Goal: Task Accomplishment & Management: Complete application form

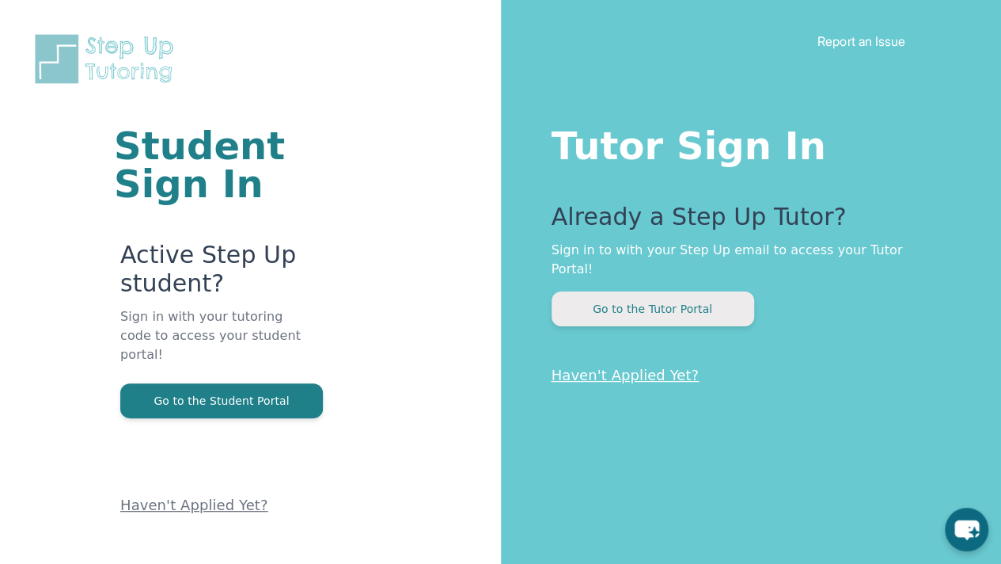
click at [625, 291] on button "Go to the Tutor Portal" at bounding box center [653, 308] width 203 height 35
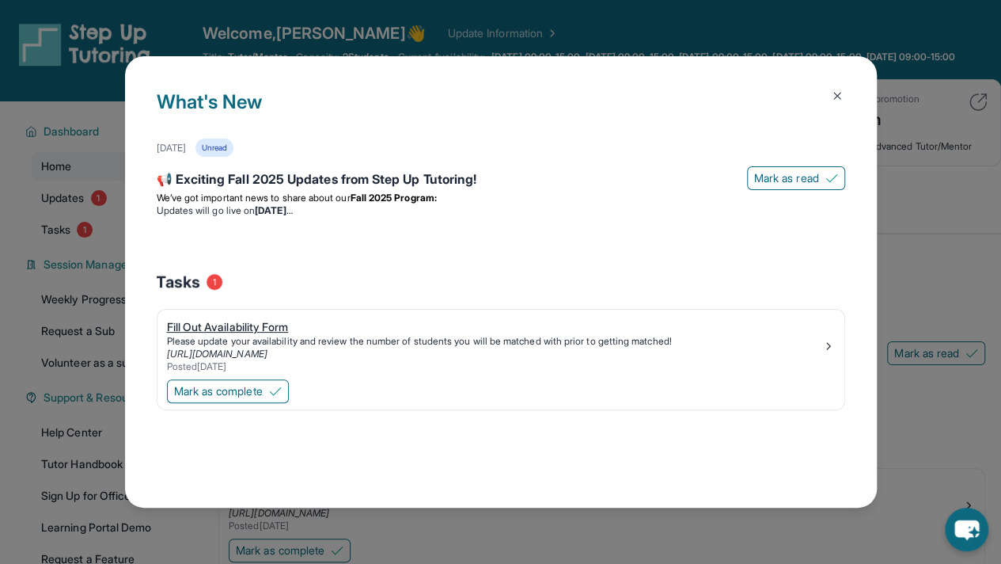
click at [293, 323] on div "Fill Out Availability Form" at bounding box center [495, 327] width 656 height 16
